Goal: Task Accomplishment & Management: Manage account settings

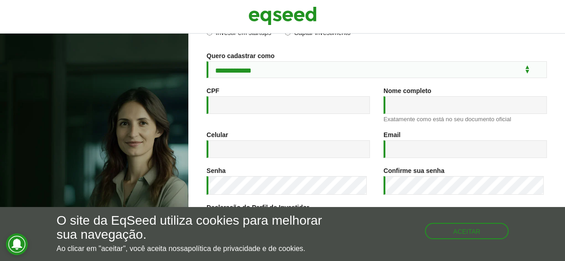
scroll to position [78, 0]
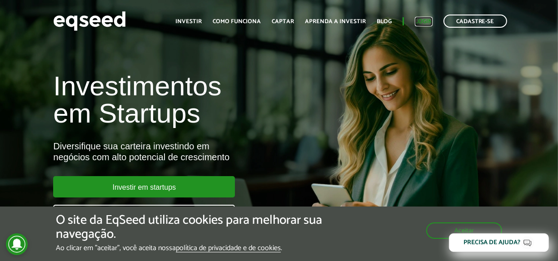
click at [428, 21] on link "Login" at bounding box center [424, 22] width 18 height 6
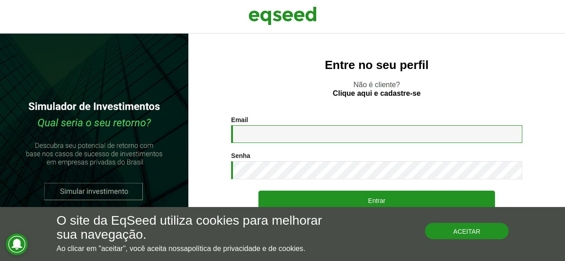
type input "**********"
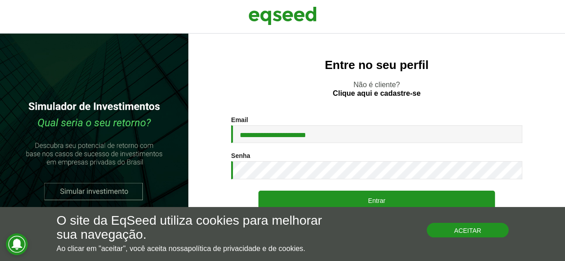
click at [468, 232] on button "Aceitar" at bounding box center [467, 230] width 82 height 15
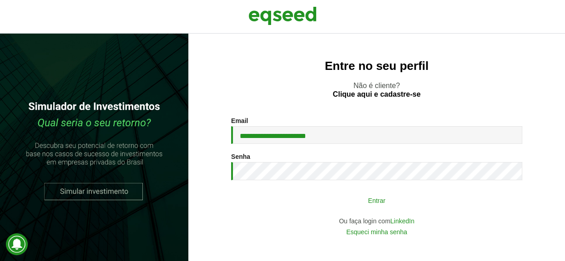
click at [342, 203] on button "Entrar" at bounding box center [376, 200] width 236 height 17
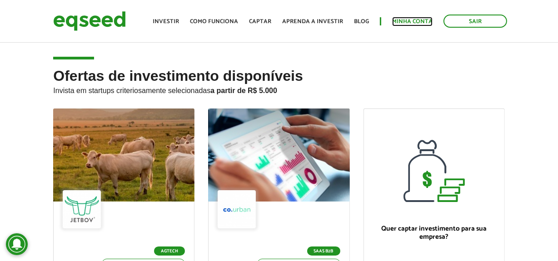
click at [418, 23] on link "Minha conta" at bounding box center [412, 22] width 40 height 6
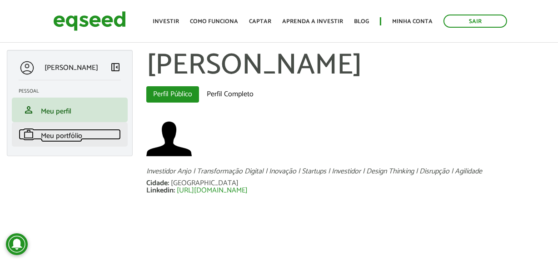
click at [45, 137] on span "Meu portfólio" at bounding box center [61, 136] width 41 height 12
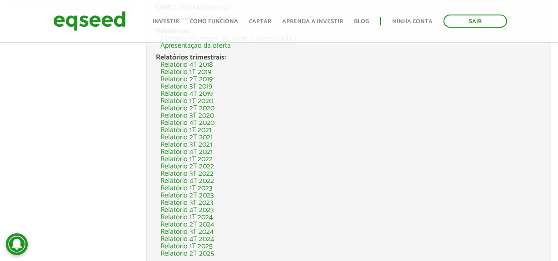
scroll to position [206, 0]
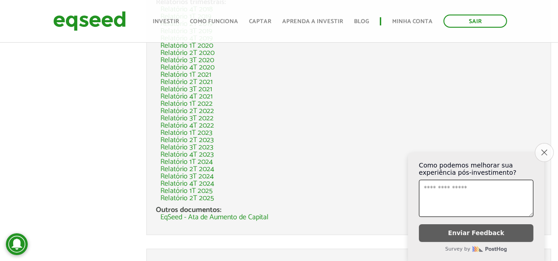
click at [545, 150] on icon "Close survey" at bounding box center [544, 153] width 6 height 6
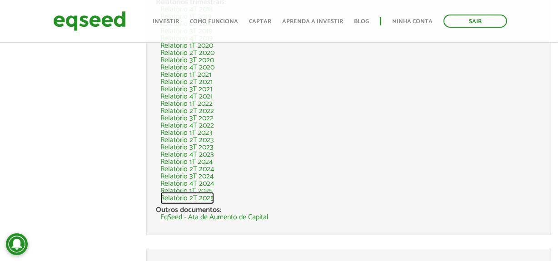
click at [201, 198] on link "Relatório 2T 2025" at bounding box center [187, 198] width 54 height 7
